Goal: Transaction & Acquisition: Download file/media

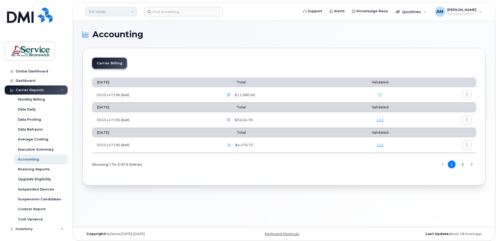
click at [120, 15] on link "THC (SNB)" at bounding box center [111, 11] width 52 height 9
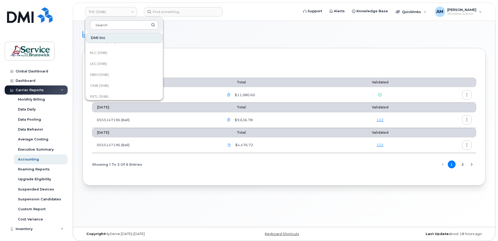
scroll to position [252, 0]
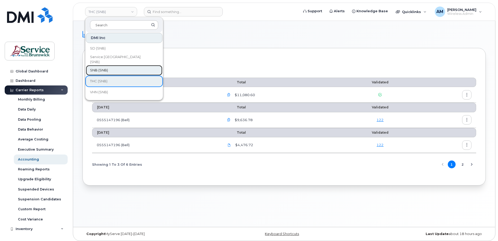
click at [120, 72] on link "SNB (SNB)" at bounding box center [124, 70] width 76 height 10
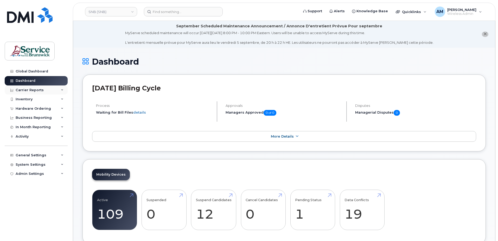
click at [37, 90] on div "Carrier Reports" at bounding box center [30, 90] width 28 height 4
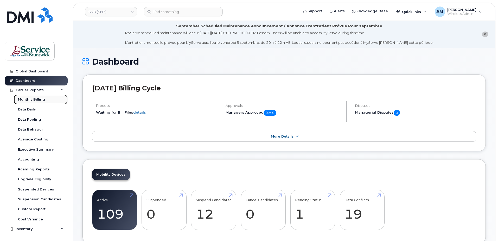
click at [35, 99] on div "Monthly Billing" at bounding box center [31, 99] width 27 height 5
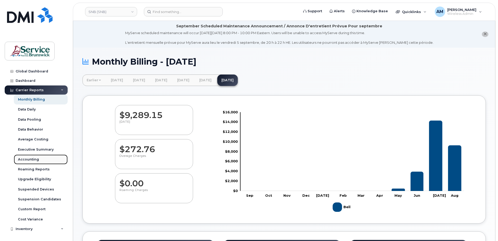
click at [28, 160] on div "Accounting" at bounding box center [28, 159] width 21 height 5
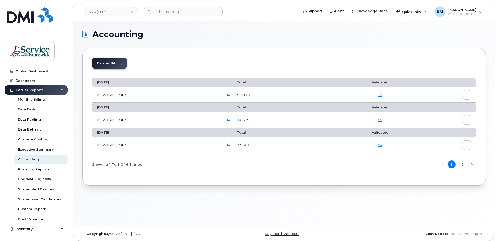
click at [131, 203] on div "Accounting Carrier Billing [DATE] Total Validated 0555150512 (Bell) $9,289.15 […" at bounding box center [284, 124] width 422 height 206
click at [230, 95] on icon "button" at bounding box center [228, 94] width 3 height 3
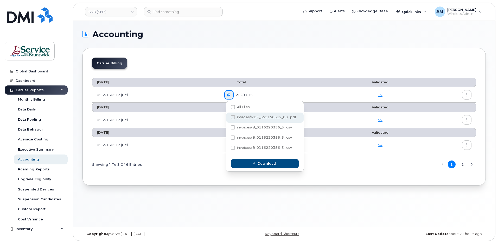
click at [231, 117] on span at bounding box center [233, 117] width 4 height 4
click at [227, 117] on input "images/PDF_555150512_00...pdf" at bounding box center [225, 117] width 3 height 3
checkbox input "true"
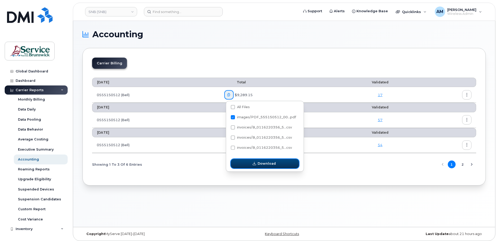
click at [264, 162] on span "Download" at bounding box center [266, 163] width 18 height 5
